Goal: Information Seeking & Learning: Learn about a topic

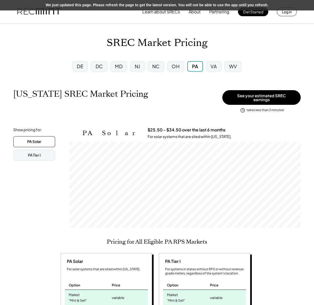
scroll to position [86, 231]
click at [248, 15] on button "Get Started" at bounding box center [253, 11] width 30 height 9
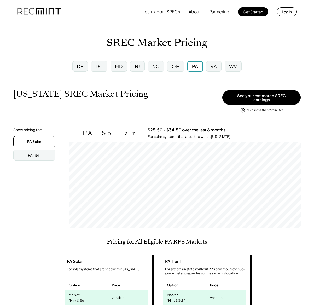
click at [158, 16] on button "Learn about SRECs" at bounding box center [162, 12] width 38 height 10
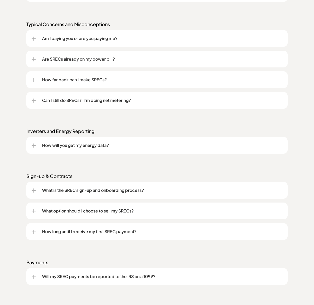
scroll to position [560, 0]
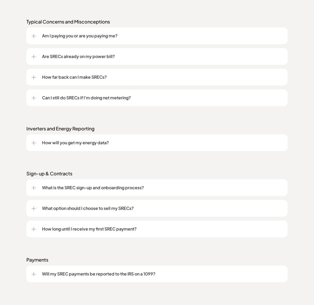
click at [86, 184] on div "What is the SREC sign-up and onboarding process?" at bounding box center [157, 187] width 251 height 17
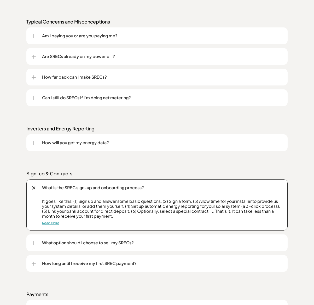
click at [52, 224] on link "Read More" at bounding box center [50, 223] width 17 height 4
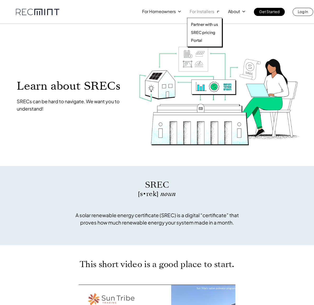
click at [195, 14] on div at bounding box center [204, 28] width 35 height 40
click at [203, 24] on p "Partner with us" at bounding box center [204, 24] width 27 height 5
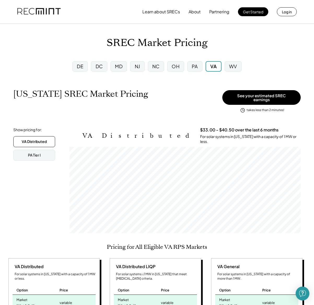
scroll to position [86, 231]
click at [299, 293] on div "Open Intercom Messenger" at bounding box center [303, 294] width 14 height 14
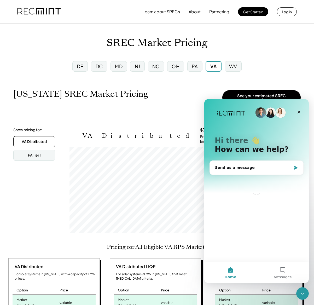
scroll to position [0, 0]
click at [240, 168] on div "Send us a message" at bounding box center [253, 167] width 77 height 5
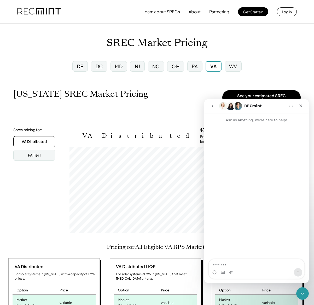
drag, startPoint x: 213, startPoint y: 105, endPoint x: 521, endPoint y: 221, distance: 328.5
click at [213, 105] on icon "go back" at bounding box center [213, 106] width 4 height 4
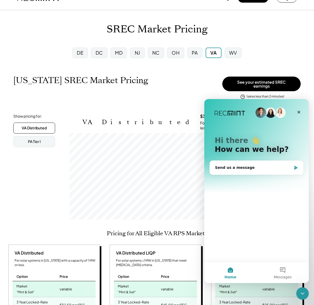
scroll to position [15, 0]
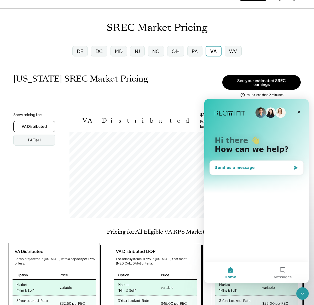
click at [254, 170] on div "Send us a message" at bounding box center [253, 167] width 77 height 5
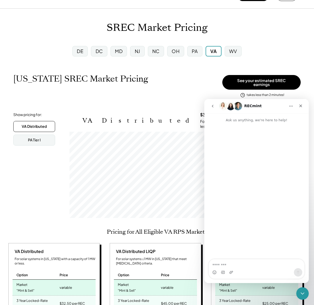
type textarea "**********"
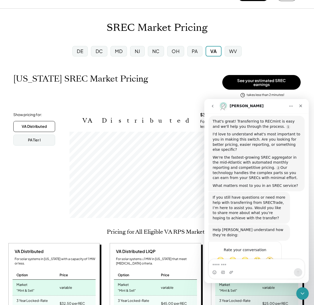
click at [101, 51] on div "DC" at bounding box center [99, 51] width 7 height 7
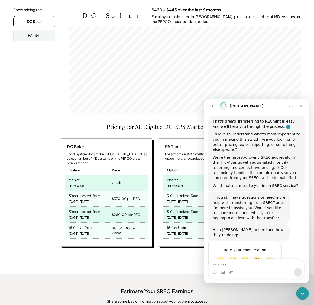
scroll to position [86, 231]
click at [299, 110] on div "Close" at bounding box center [300, 105] width 9 height 9
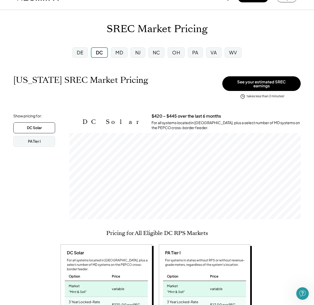
scroll to position [0, 0]
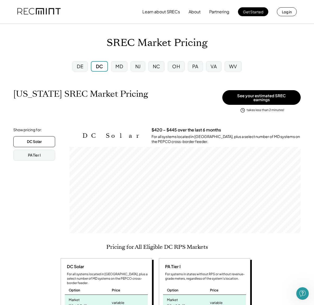
click at [117, 67] on div "MD" at bounding box center [120, 66] width 8 height 7
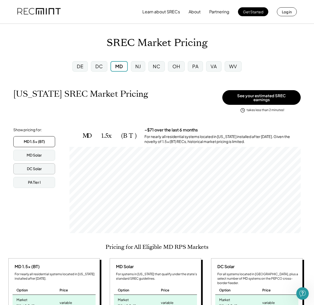
scroll to position [86, 231]
click at [42, 166] on div "DC Solar" at bounding box center [34, 168] width 15 height 5
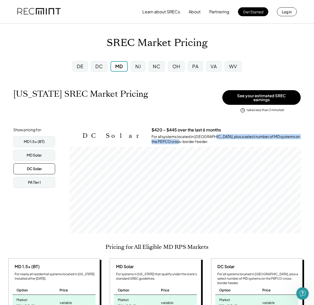
drag, startPoint x: 175, startPoint y: 134, endPoint x: 290, endPoint y: 134, distance: 114.5
click at [290, 134] on div "For all systems located in [GEOGRAPHIC_DATA], plus a select number of MD system…" at bounding box center [226, 139] width 149 height 10
copy div "a select number of MD systems on the PEPCO cross-border feeder"
